Goal: Task Accomplishment & Management: Use online tool/utility

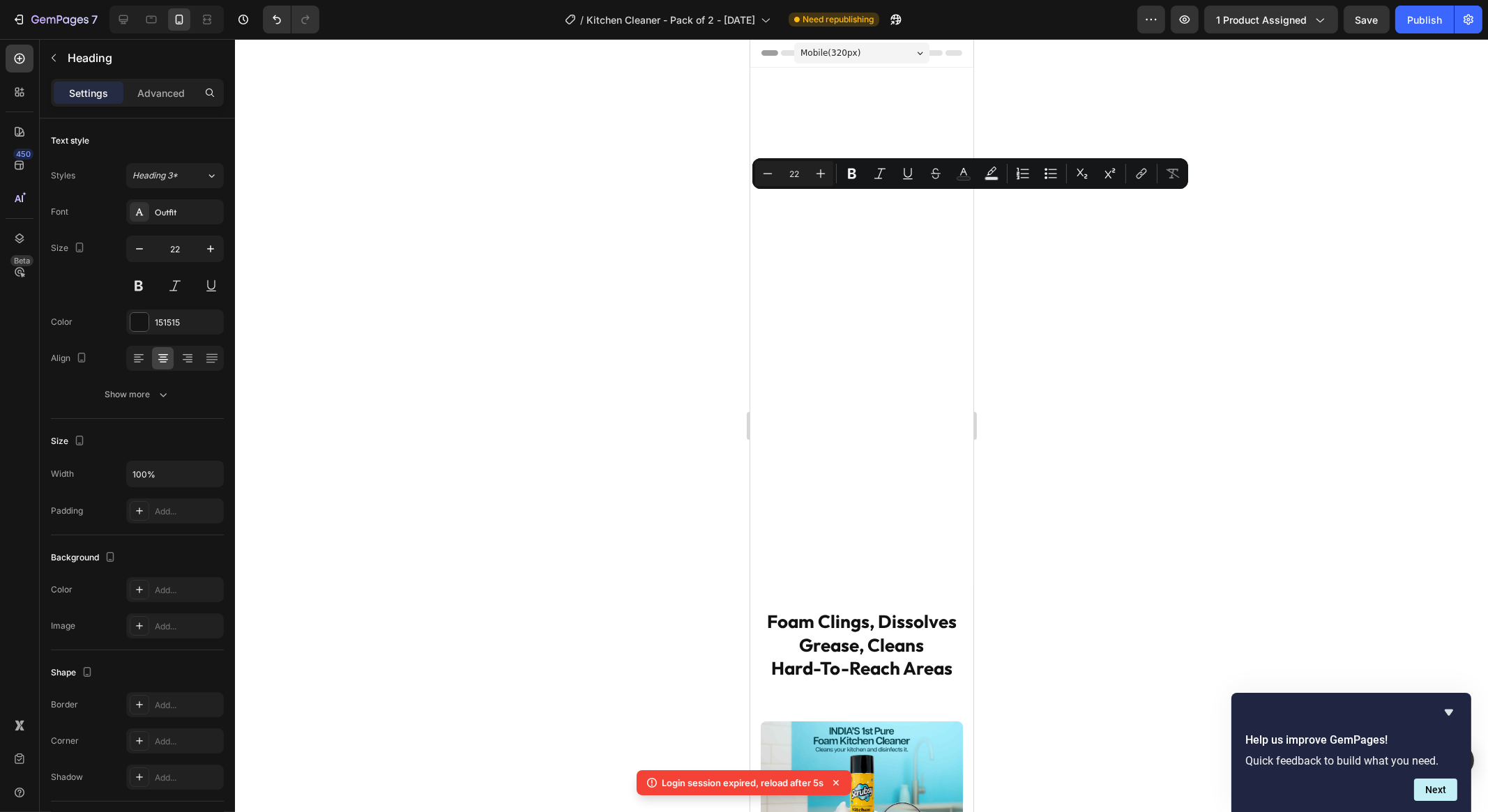
scroll to position [680, 0]
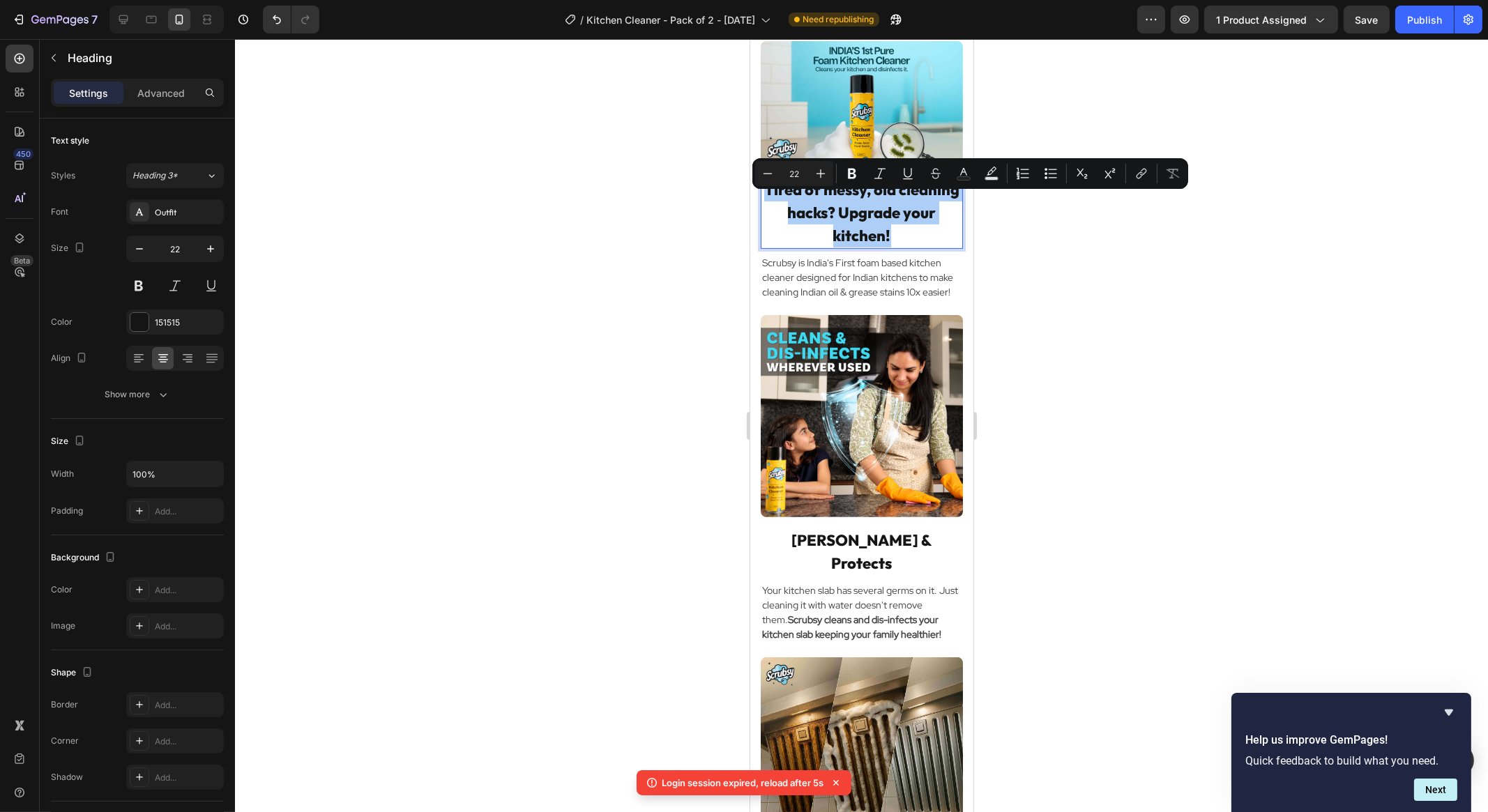
click at [987, 325] on div at bounding box center [861, 425] width 1253 height 773
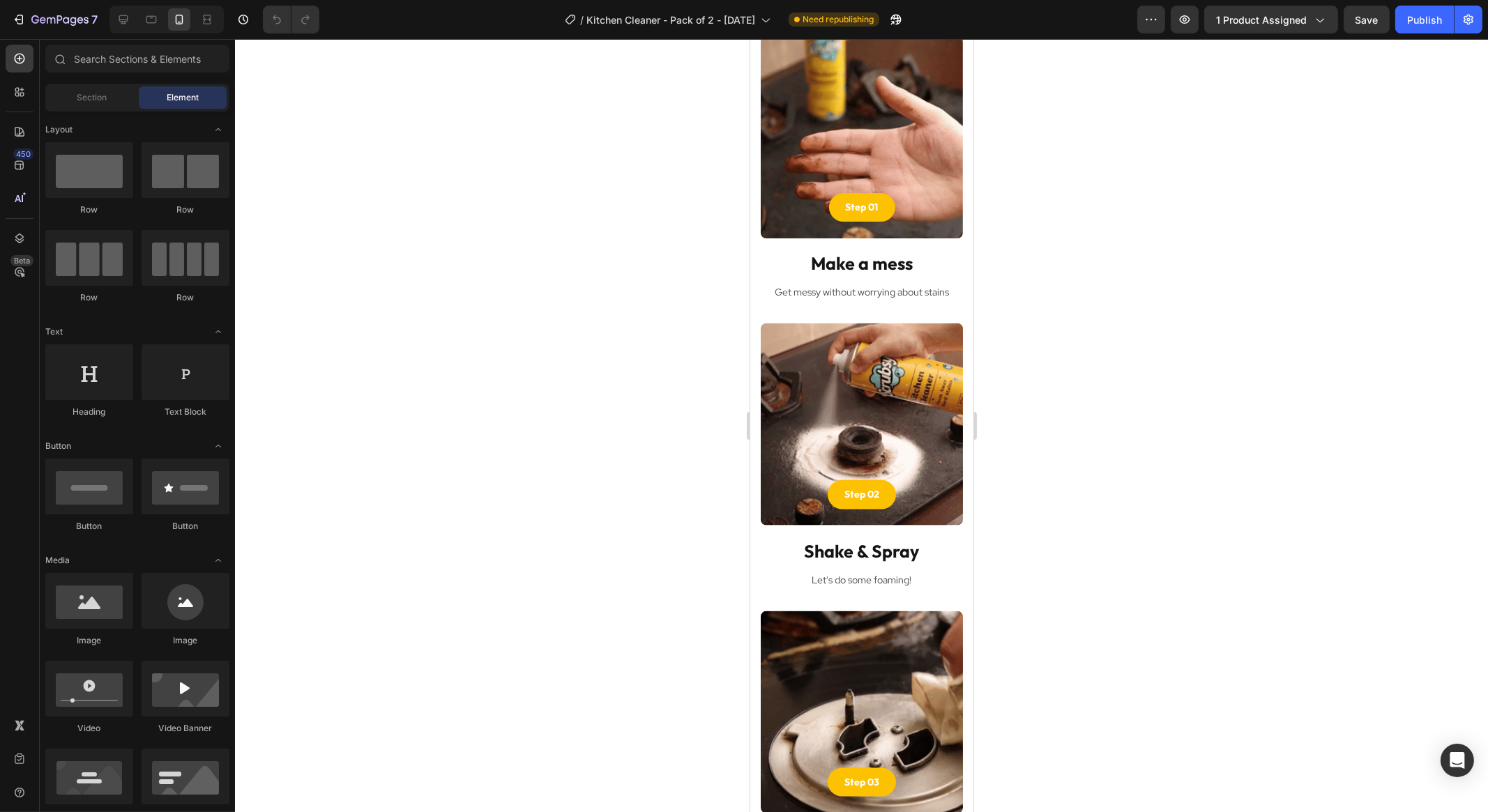
scroll to position [3033, 0]
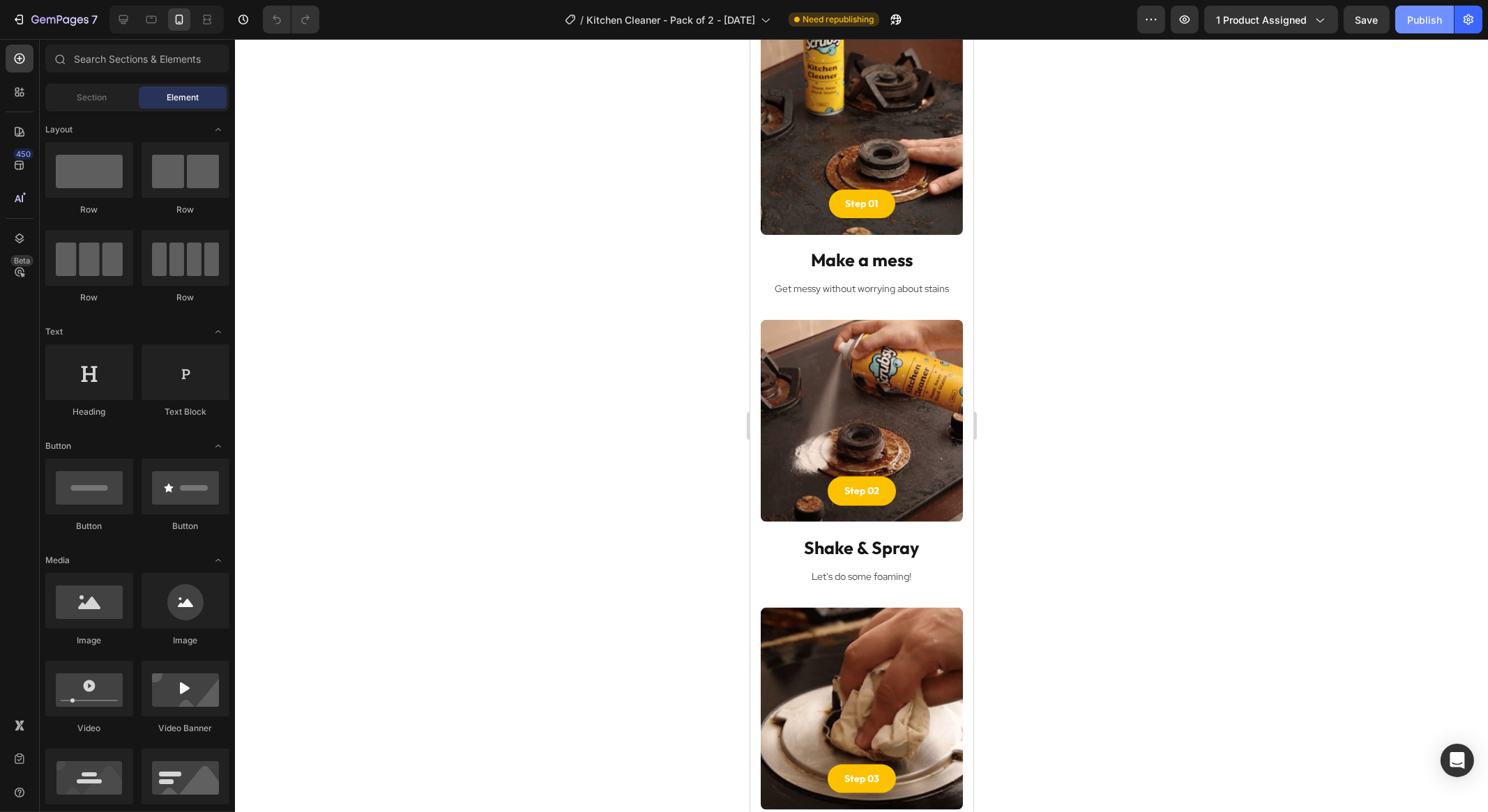
click at [1415, 7] on button "Publish" at bounding box center [1424, 20] width 58 height 28
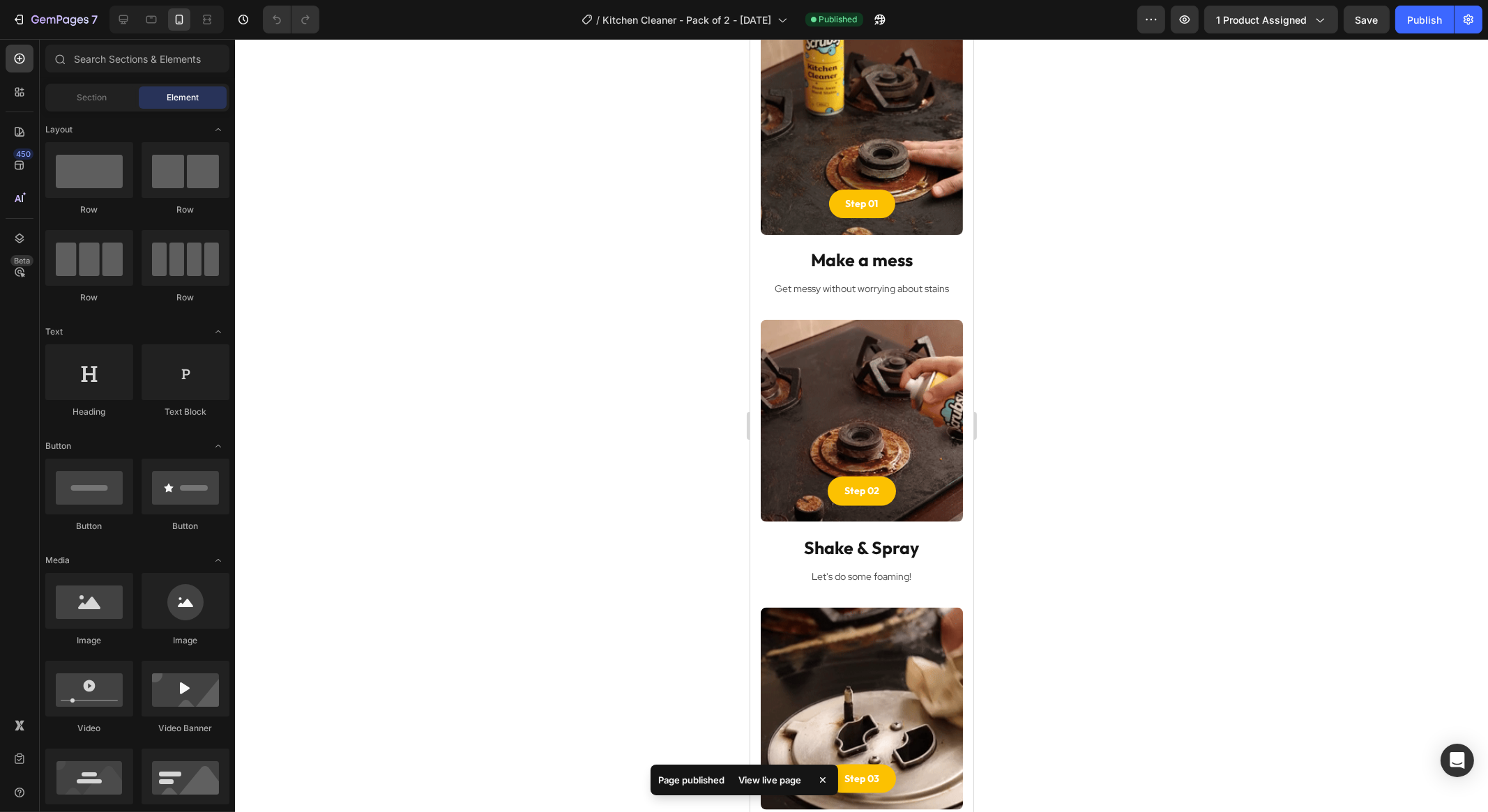
click at [752, 775] on div "View live page" at bounding box center [770, 780] width 80 height 20
